Goal: Communication & Community: Answer question/provide support

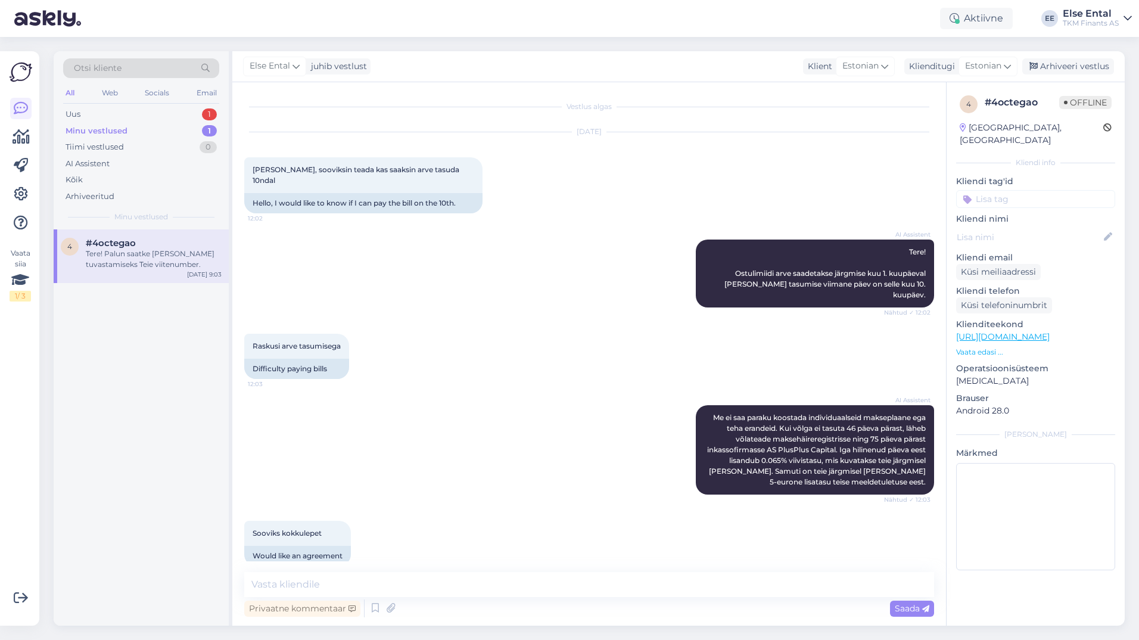
scroll to position [226, 0]
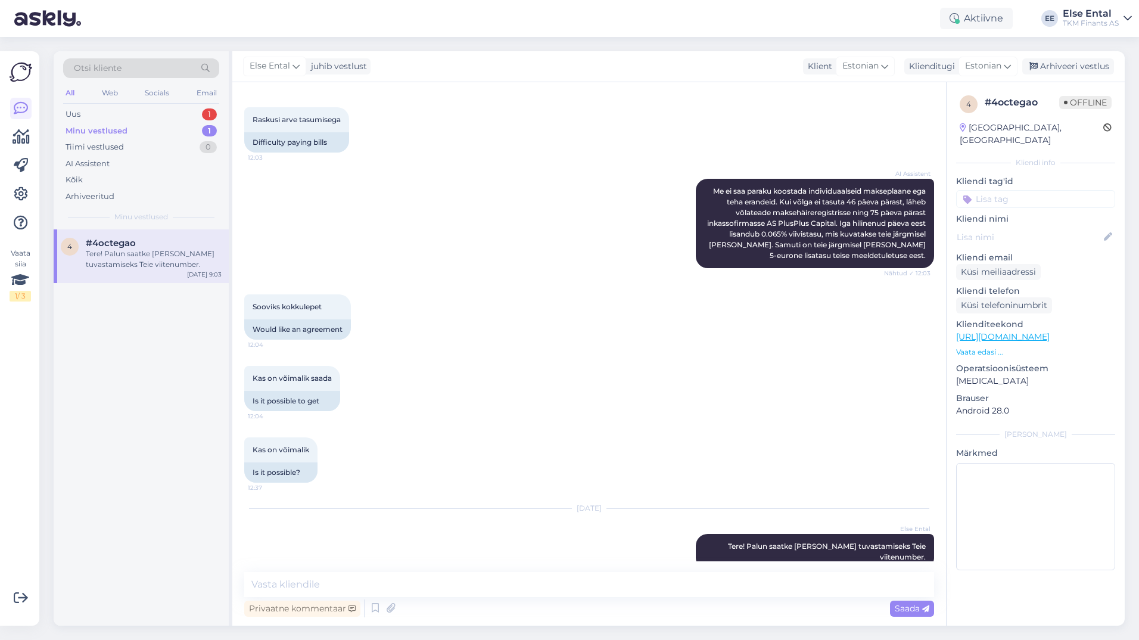
click at [122, 262] on div "Tere! Palun saatke [PERSON_NAME] tuvastamiseks Teie viitenumber." at bounding box center [154, 258] width 136 height 21
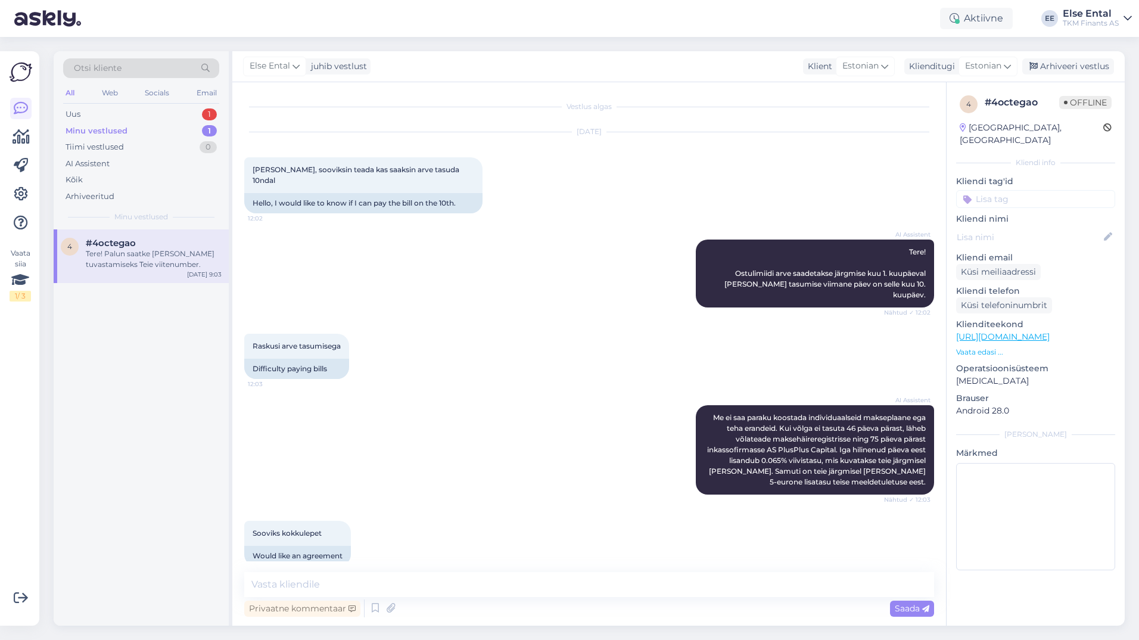
click at [98, 244] on span "#4octegao" at bounding box center [111, 243] width 50 height 11
click at [80, 111] on div "Uus" at bounding box center [73, 114] width 15 height 12
click at [101, 243] on span "#ec6o4sbd" at bounding box center [111, 243] width 51 height 11
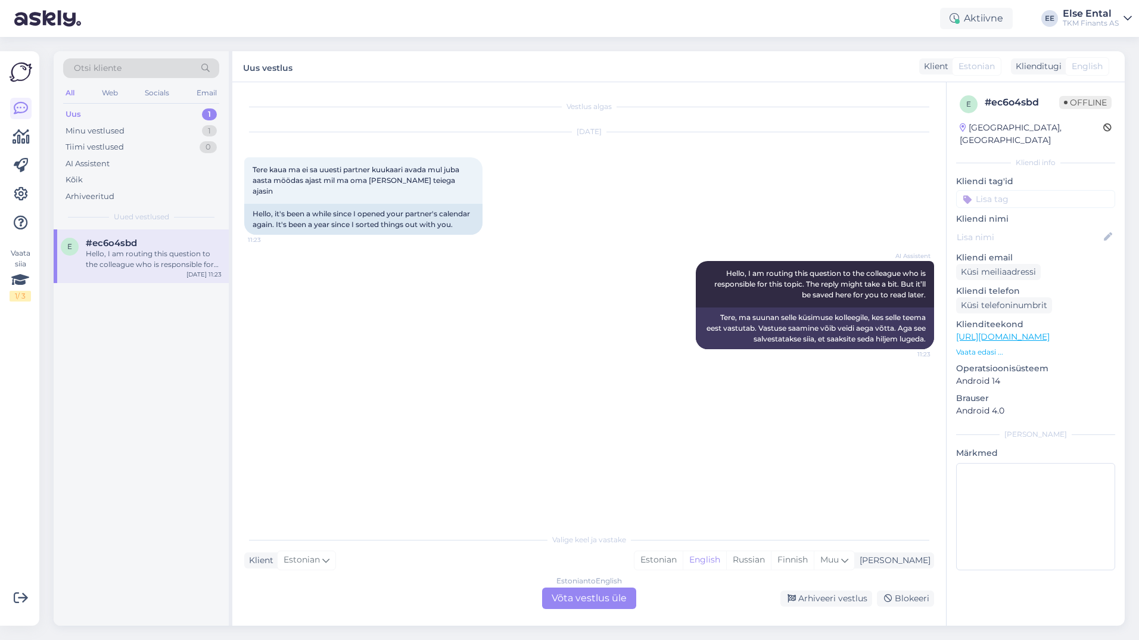
click at [583, 593] on div "Estonian to English Võta vestlus üle" at bounding box center [589, 598] width 94 height 21
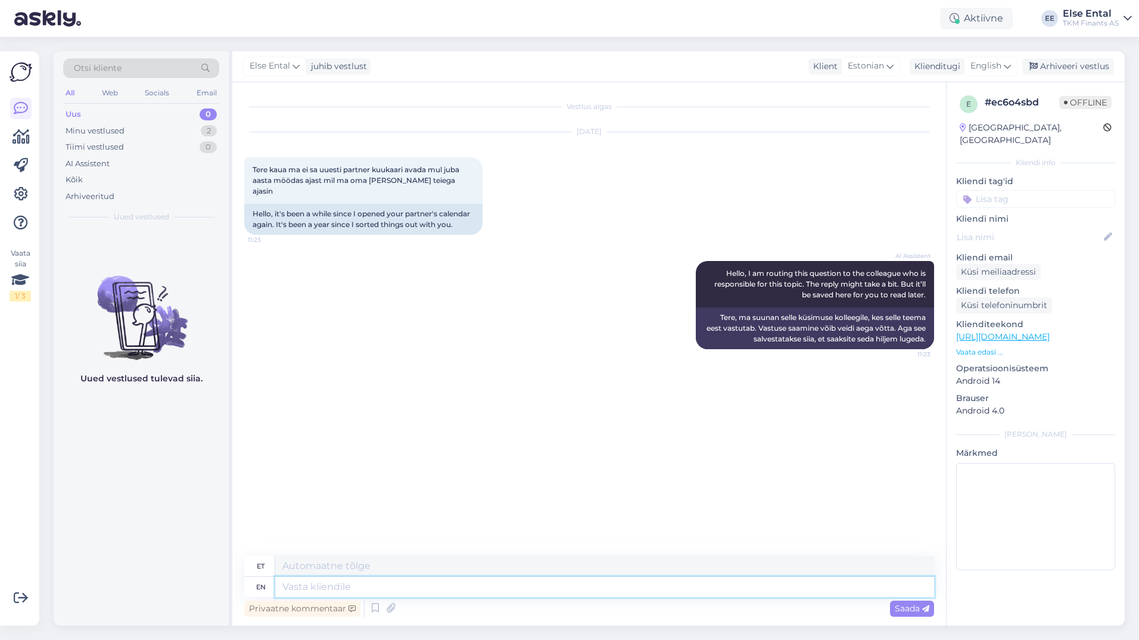
click at [471, 588] on textarea at bounding box center [604, 587] width 659 height 20
click at [992, 68] on span "English" at bounding box center [986, 66] width 31 height 13
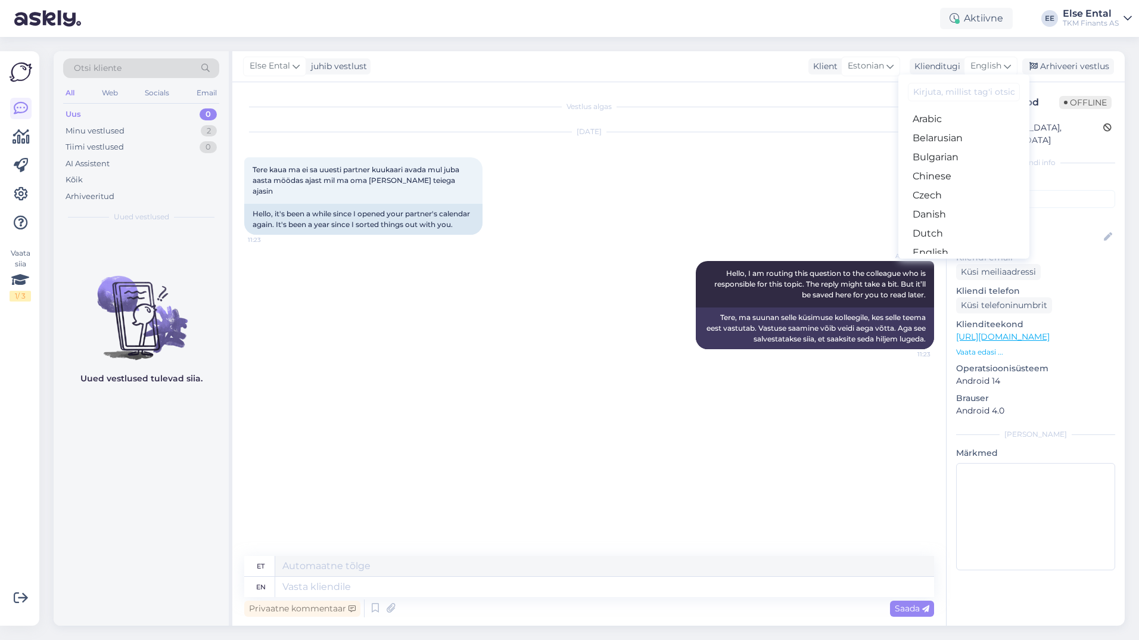
click at [937, 262] on link "Estonian" at bounding box center [964, 271] width 131 height 19
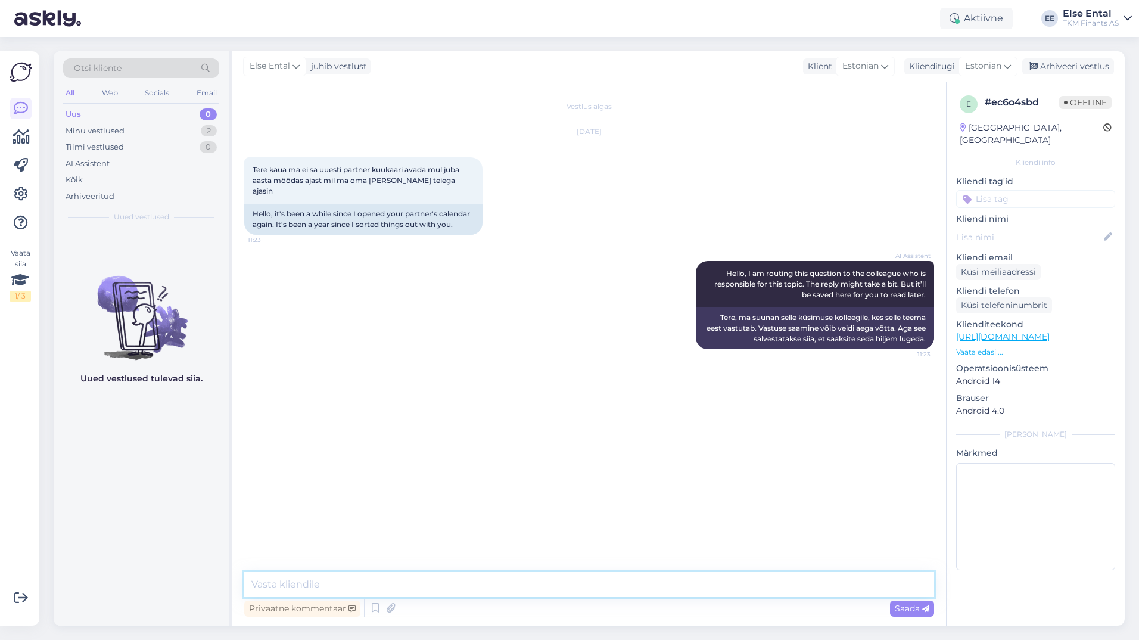
click at [413, 591] on textarea at bounding box center [589, 584] width 690 height 25
type textarea "Tere, palun saatke [PERSON_NAME] Partnerkaardi number."
click at [539, 593] on textarea "Tere, palun saatke [PERSON_NAME] Partnerkaardi number." at bounding box center [589, 584] width 690 height 25
click at [542, 588] on textarea "Tere, palun saatke [PERSON_NAME] Partnerkaardi number." at bounding box center [589, 584] width 690 height 25
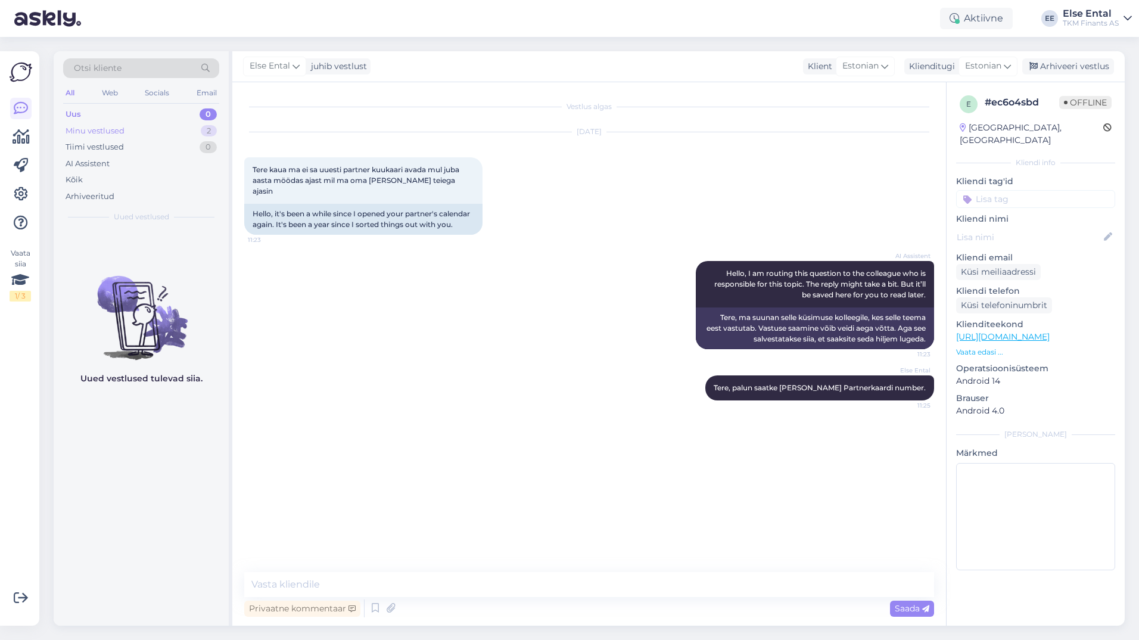
click at [119, 132] on div "Minu vestlused" at bounding box center [95, 131] width 59 height 12
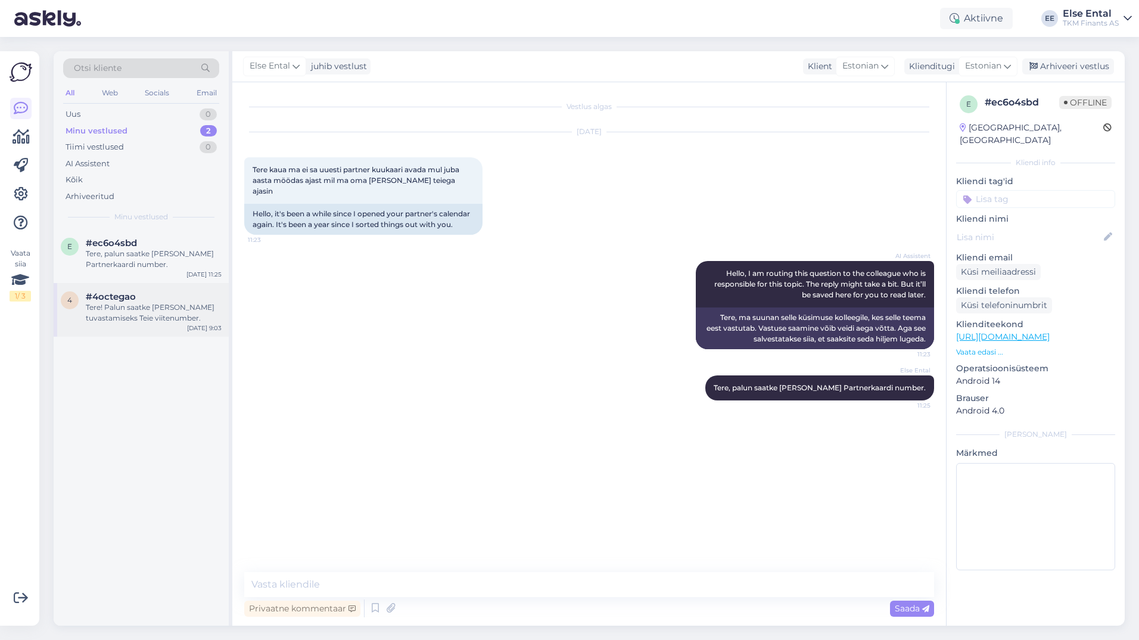
click at [107, 297] on span "#4octegao" at bounding box center [111, 296] width 50 height 11
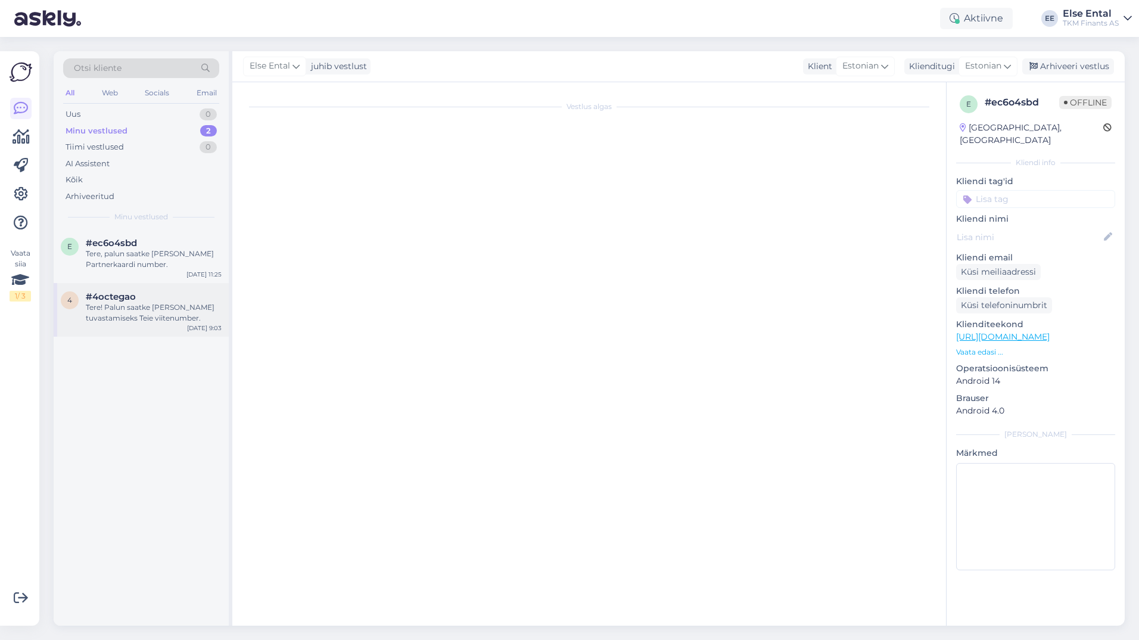
scroll to position [226, 0]
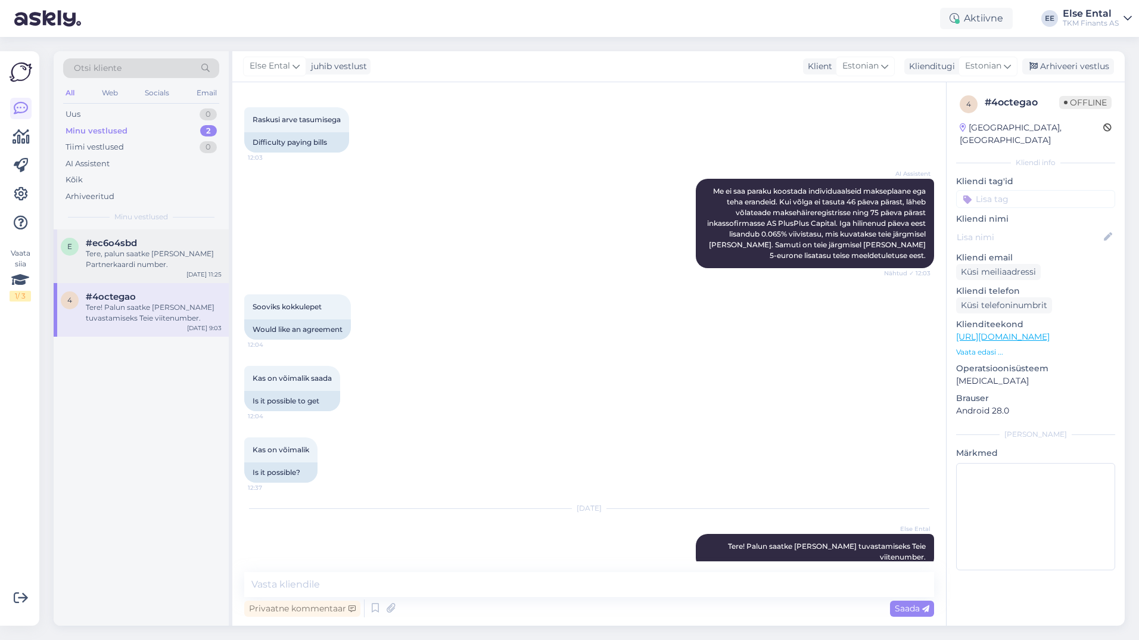
click at [110, 246] on span "#ec6o4sbd" at bounding box center [111, 243] width 51 height 11
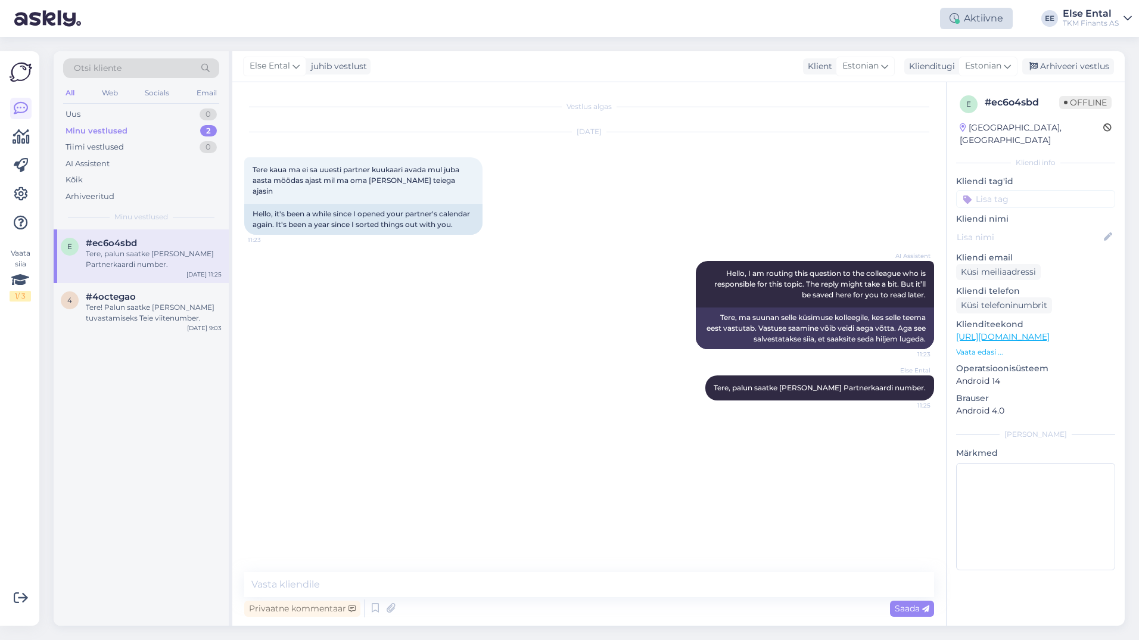
click at [956, 24] on div "Aktiivne" at bounding box center [976, 18] width 73 height 21
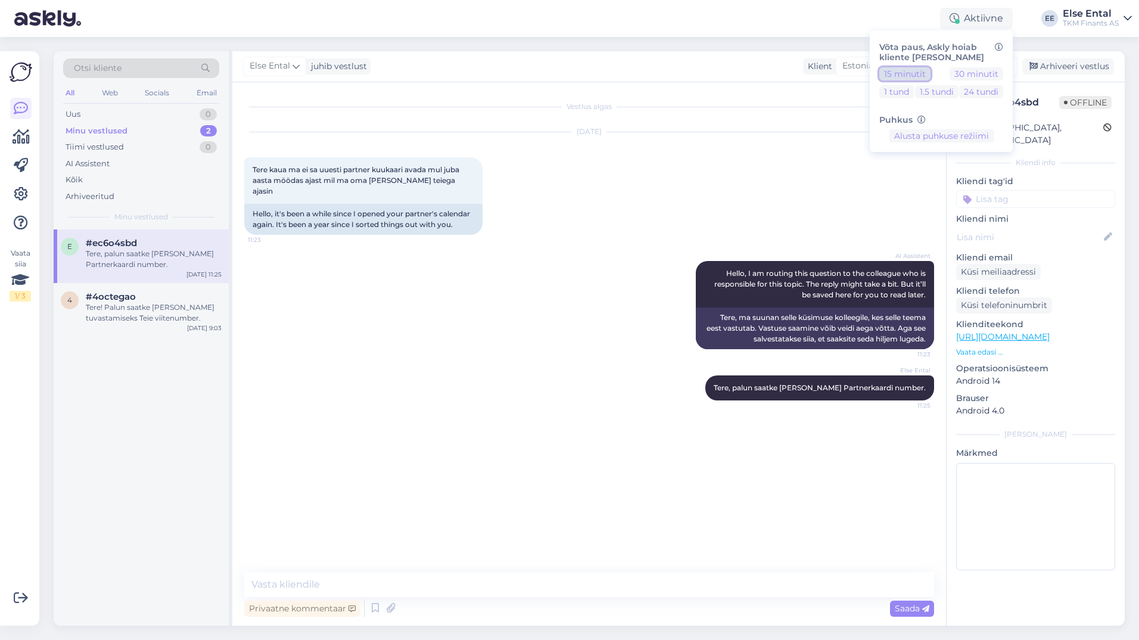
click at [912, 70] on button "15 minutit" at bounding box center [905, 73] width 51 height 13
click at [396, 415] on div "Vestlus algas [DATE] Tere kaua ma ei sa uuesti partner kuukaari avada mul juba …" at bounding box center [594, 327] width 701 height 467
